Goal: Task Accomplishment & Management: Use online tool/utility

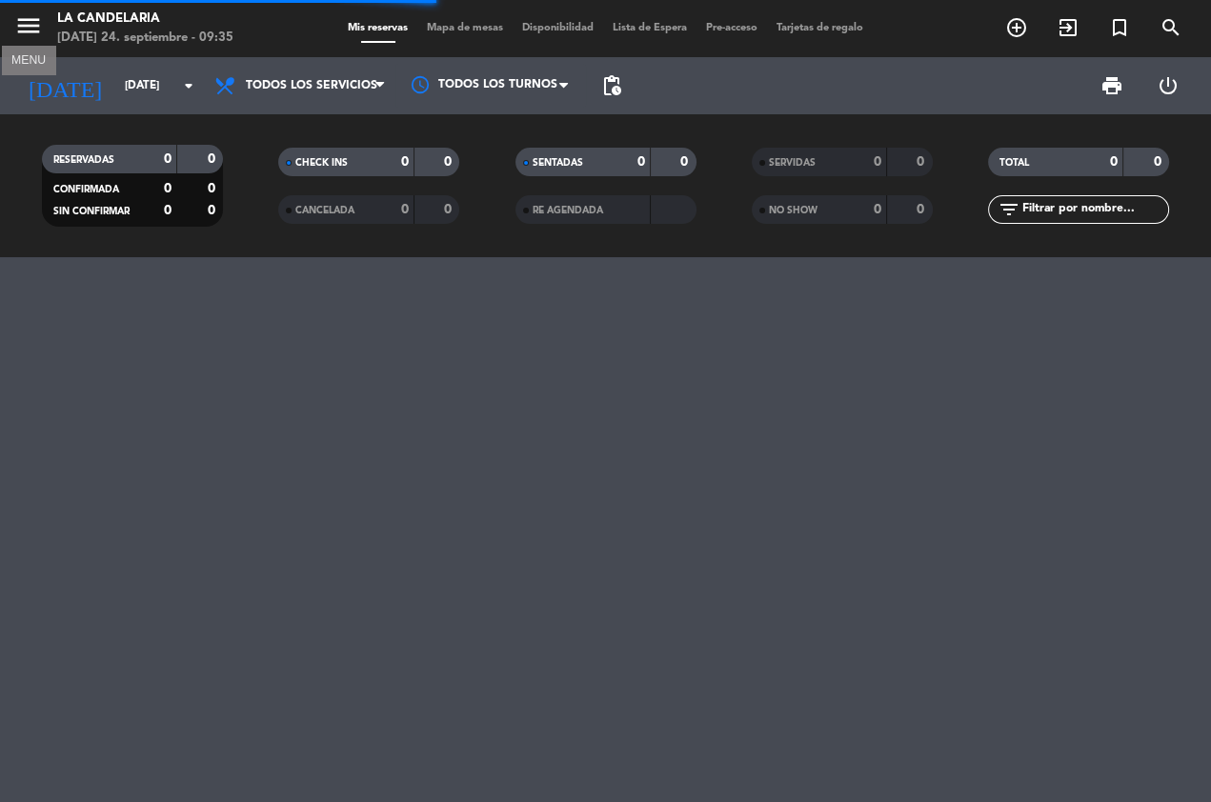
click at [23, 15] on icon "menu" at bounding box center [28, 25] width 29 height 29
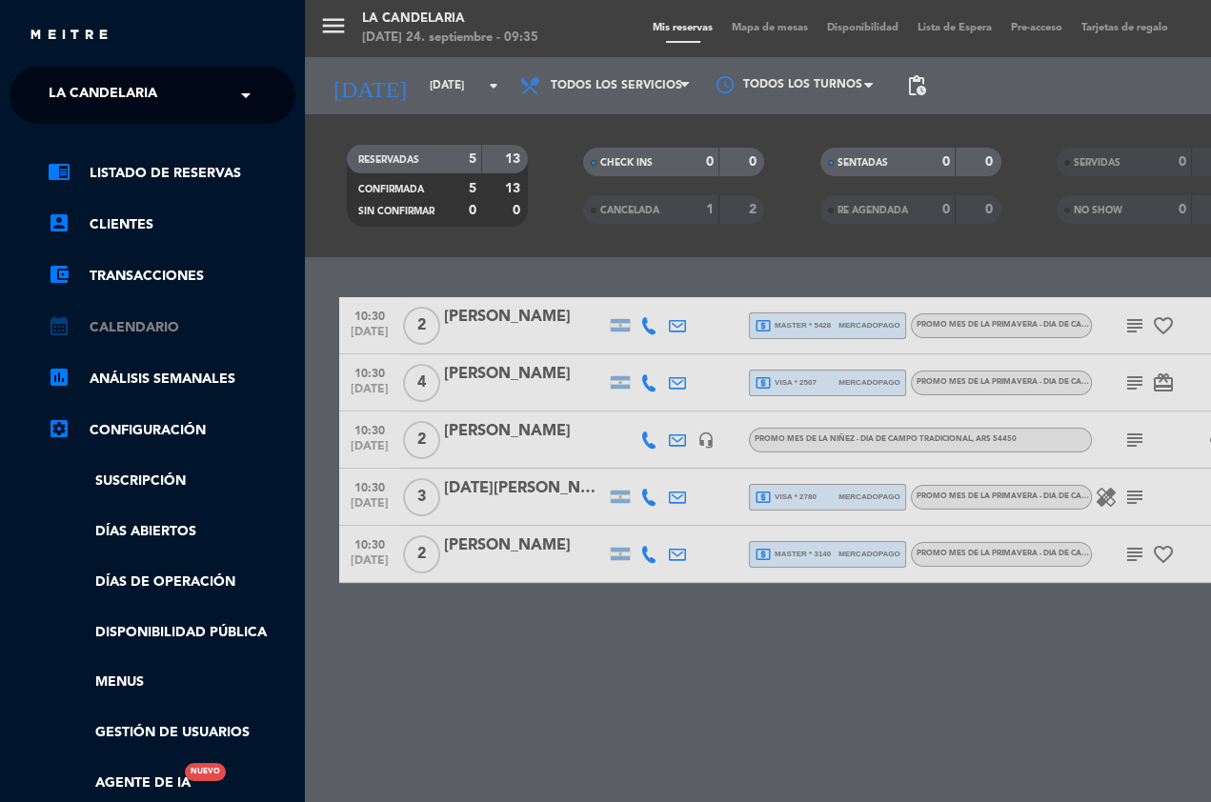
click at [140, 323] on link "calendar_month Calendario" at bounding box center [172, 327] width 248 height 23
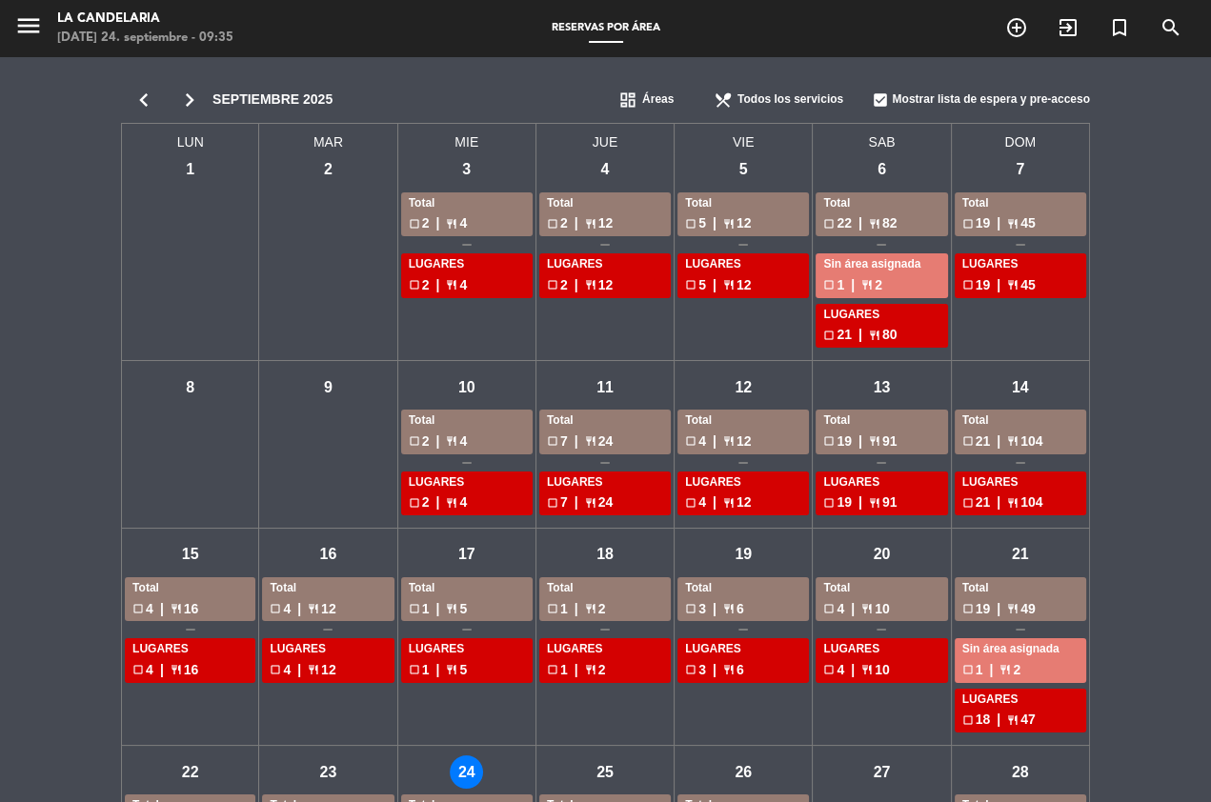
click at [469, 768] on div "mié - 24" at bounding box center [466, 772] width 33 height 33
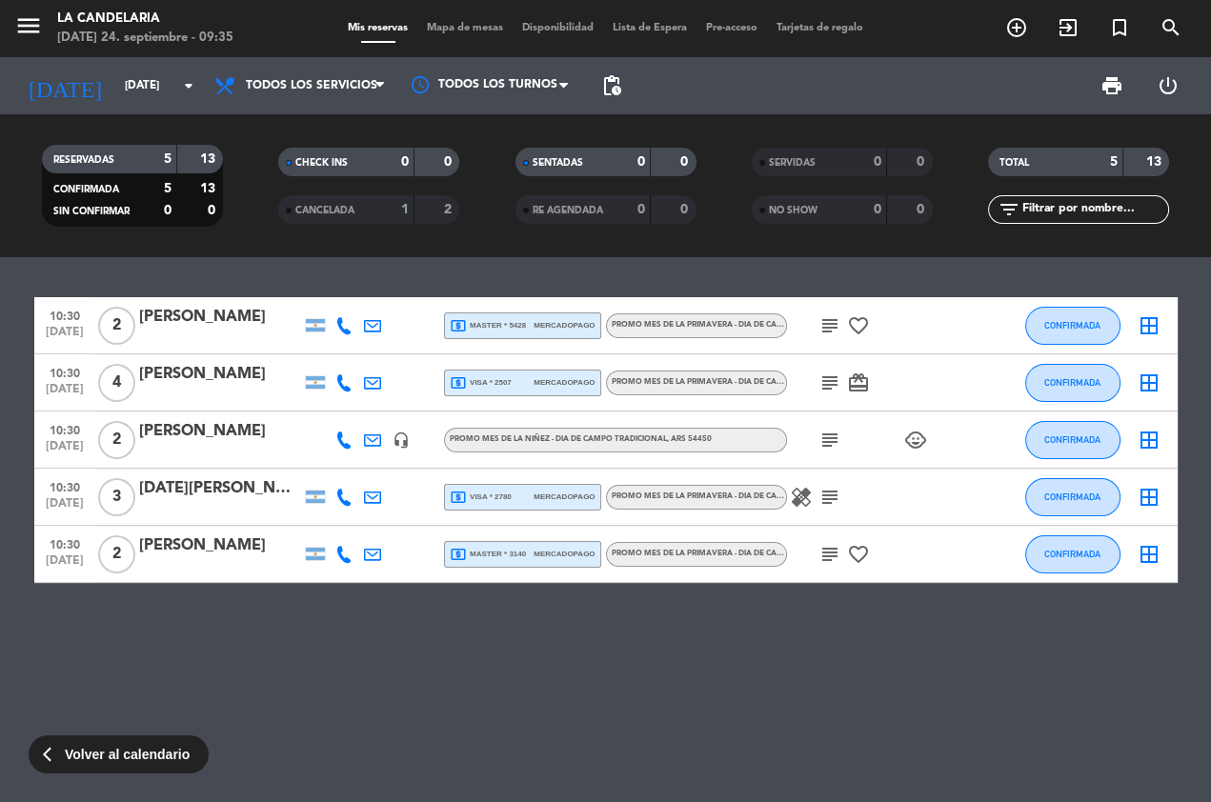
click at [851, 375] on icon "card_giftcard" at bounding box center [858, 383] width 23 height 23
